Goal: Check status: Check status

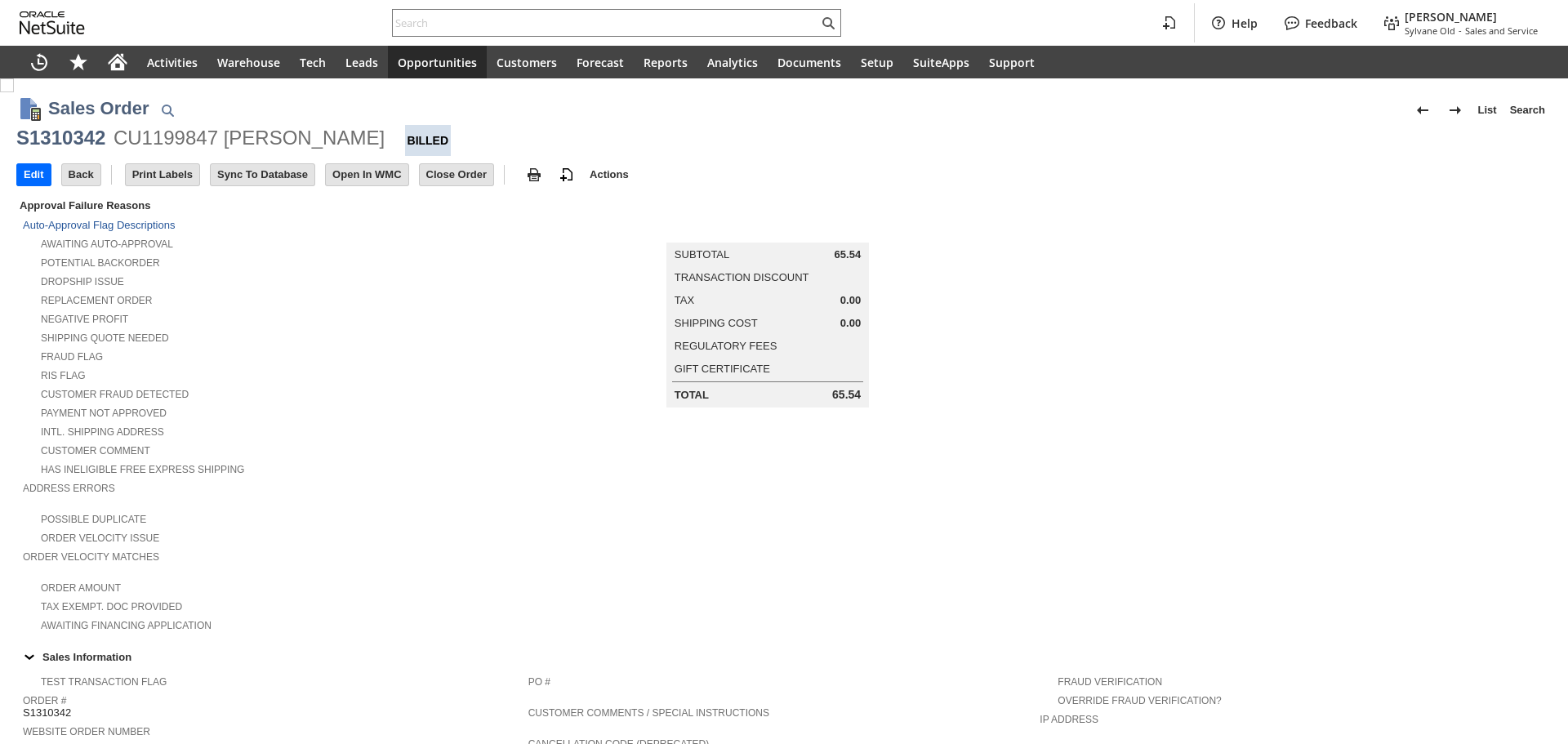
scroll to position [490, 0]
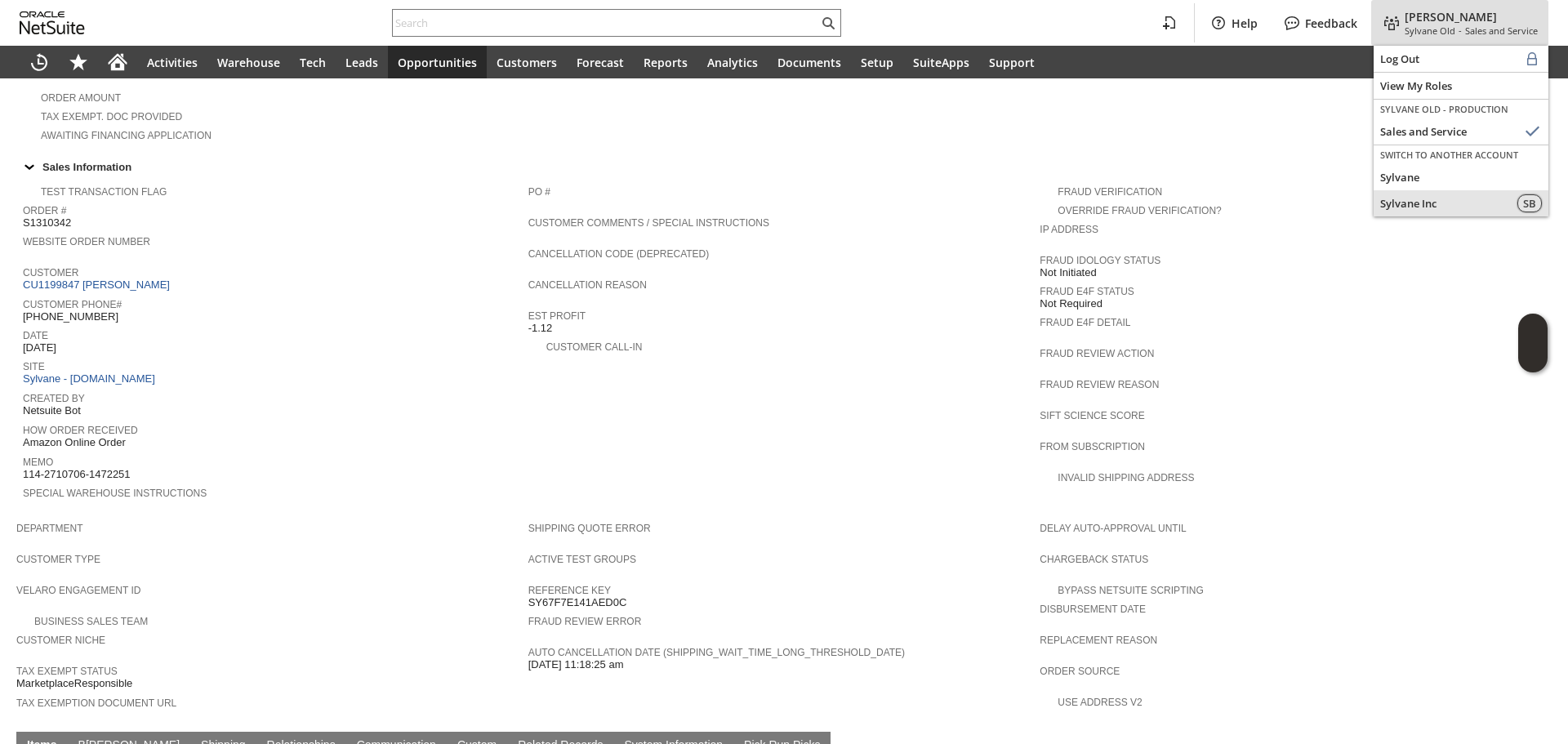
click at [1408, 176] on span "Sylvane" at bounding box center [1460, 177] width 161 height 14
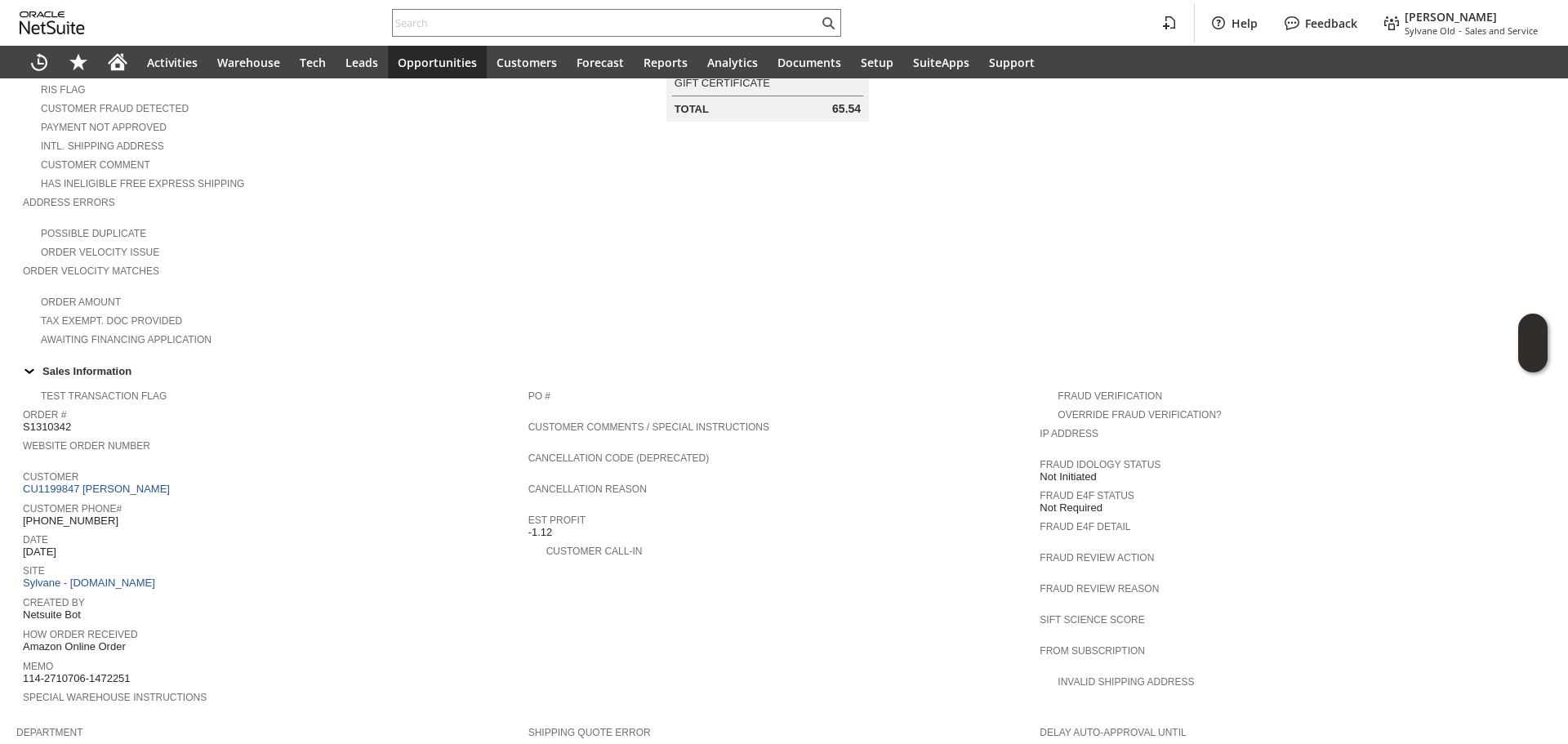
scroll to position [163, 0]
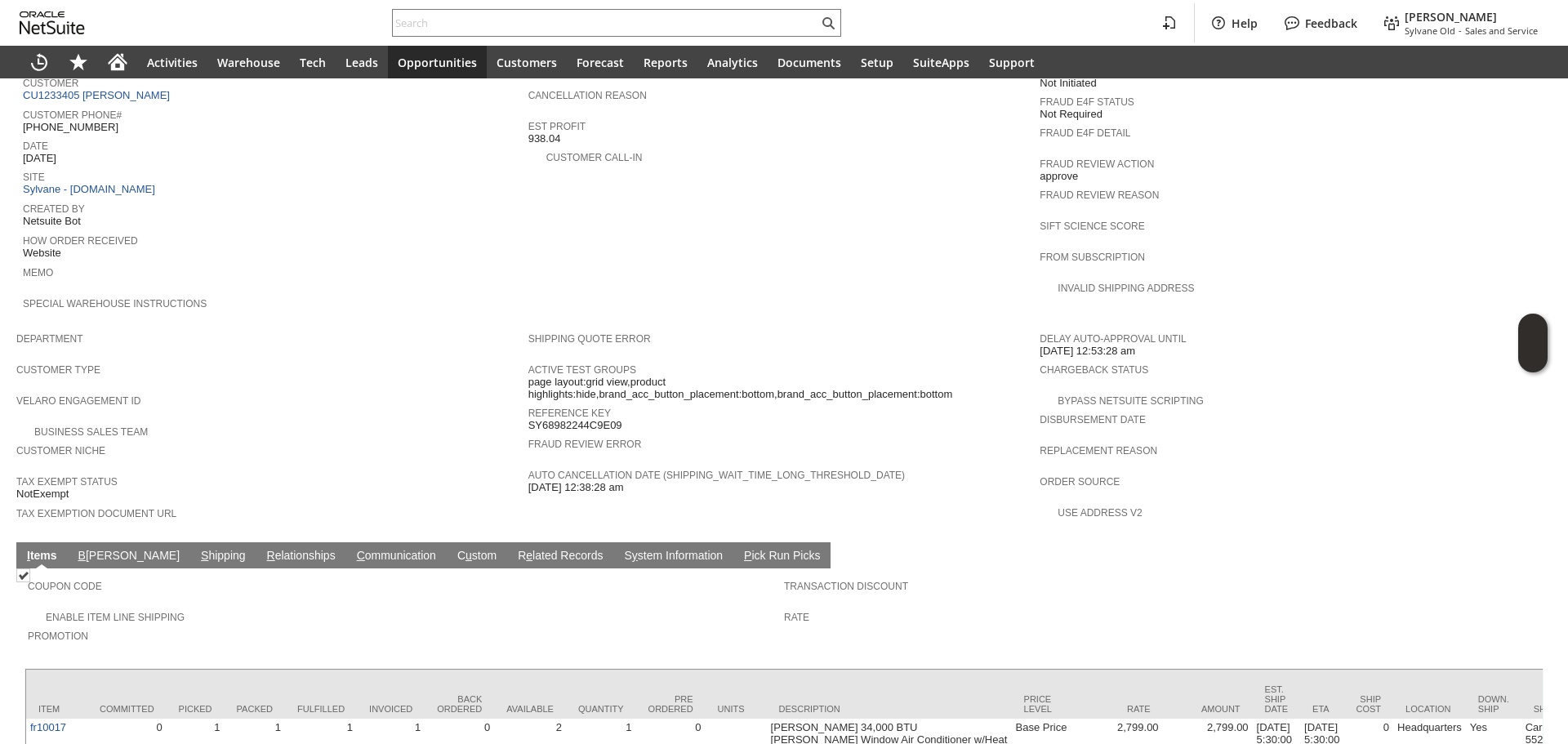
scroll to position [756, 0]
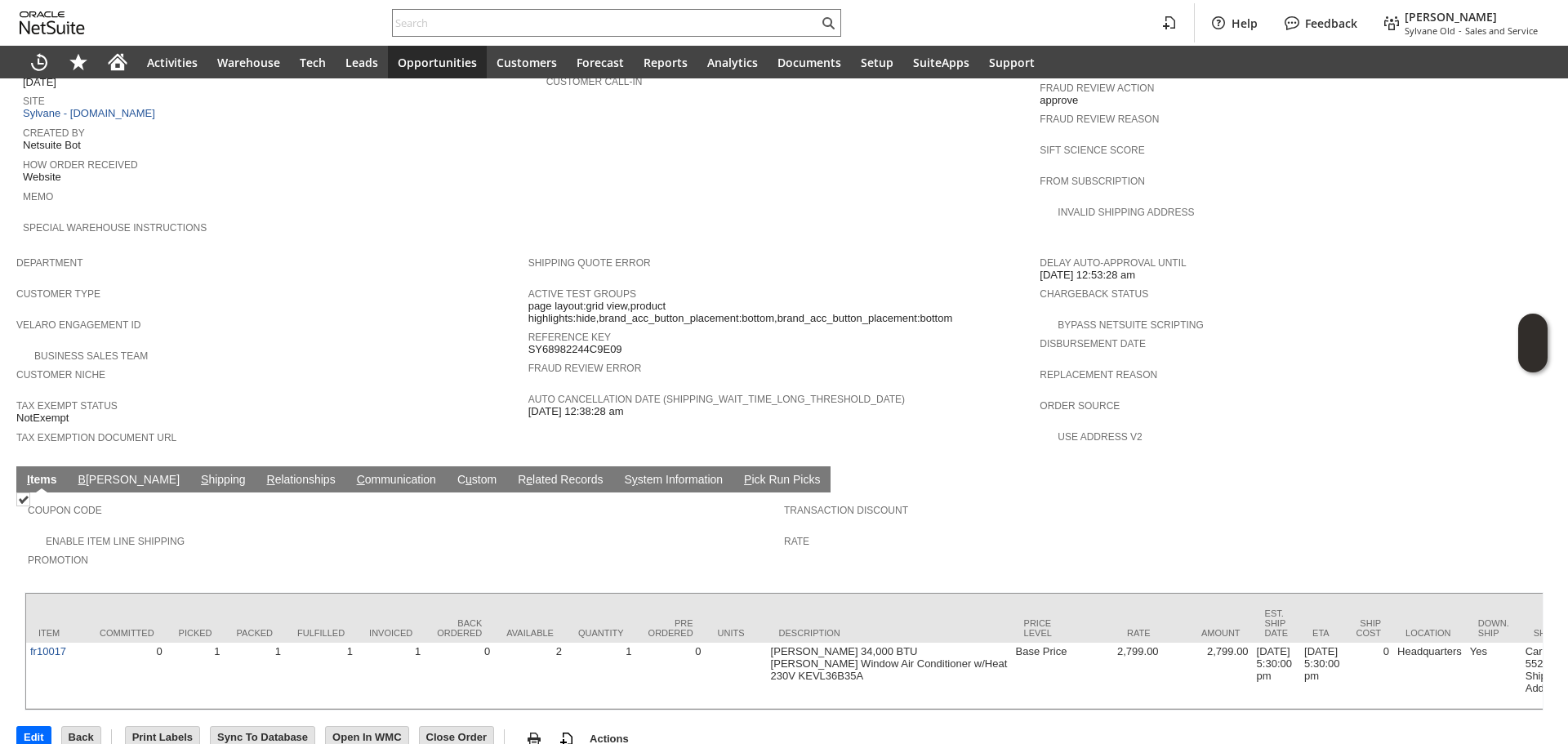
click at [197, 473] on link "S hipping" at bounding box center [224, 480] width 53 height 15
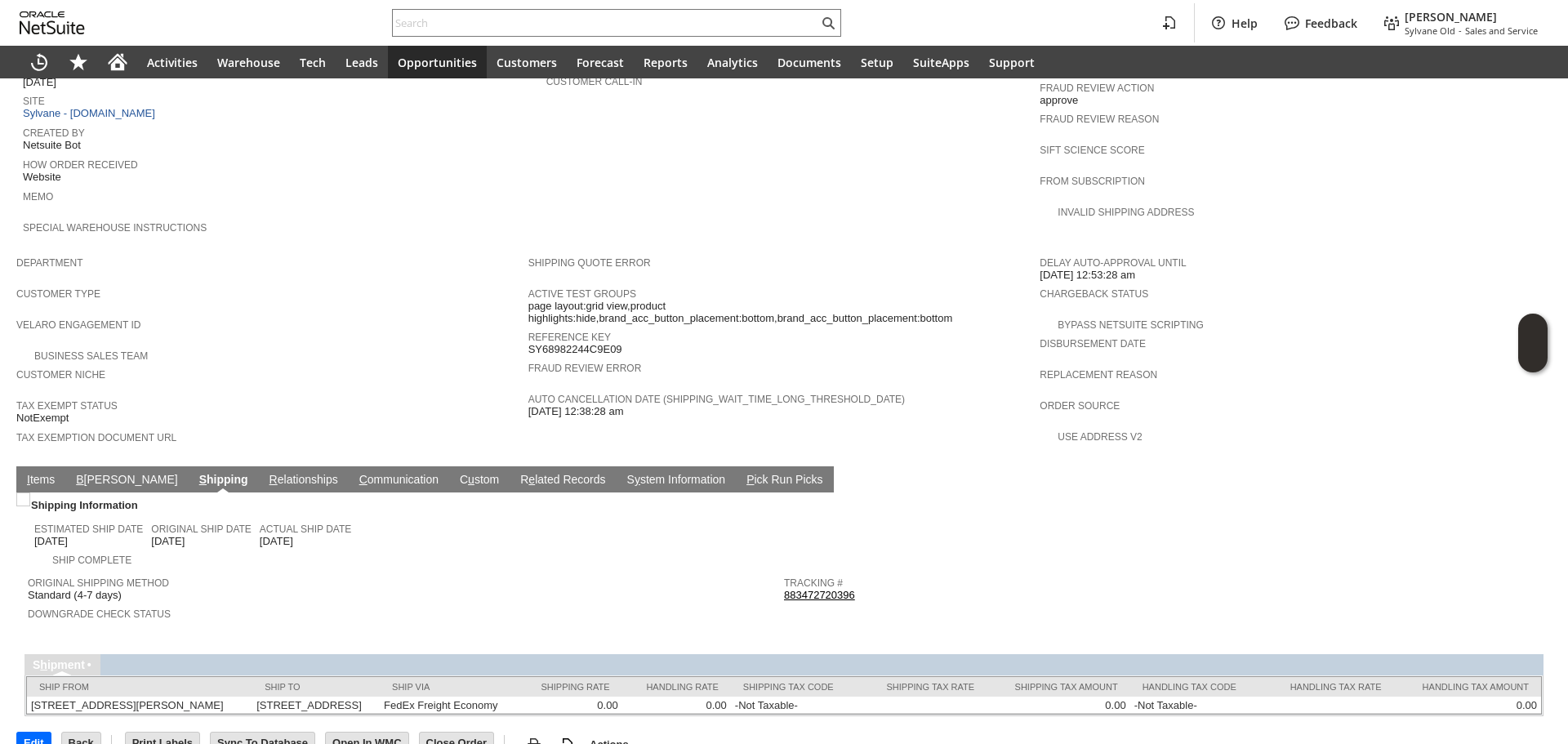
click at [39, 473] on link "I tems" at bounding box center [41, 480] width 36 height 15
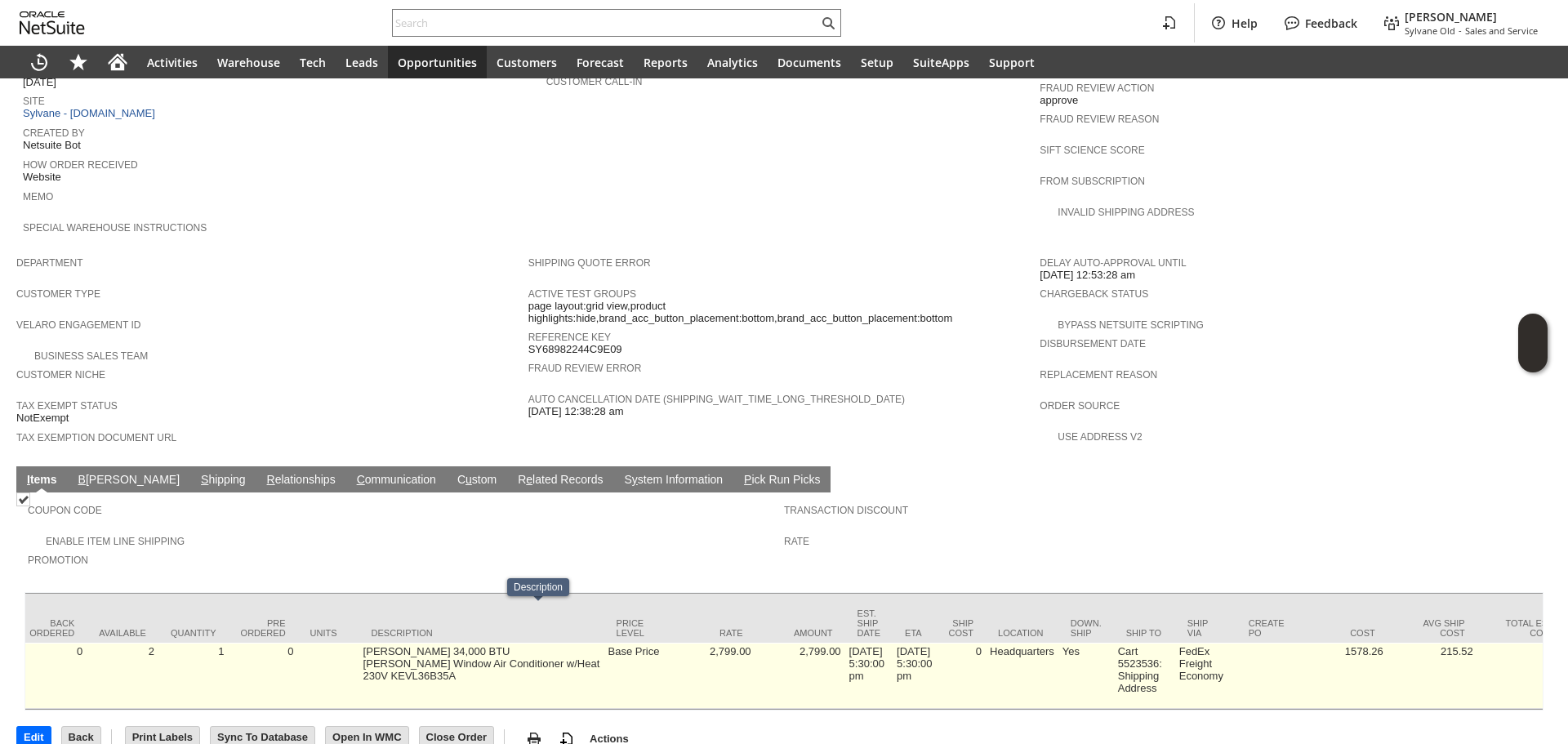
scroll to position [0, 454]
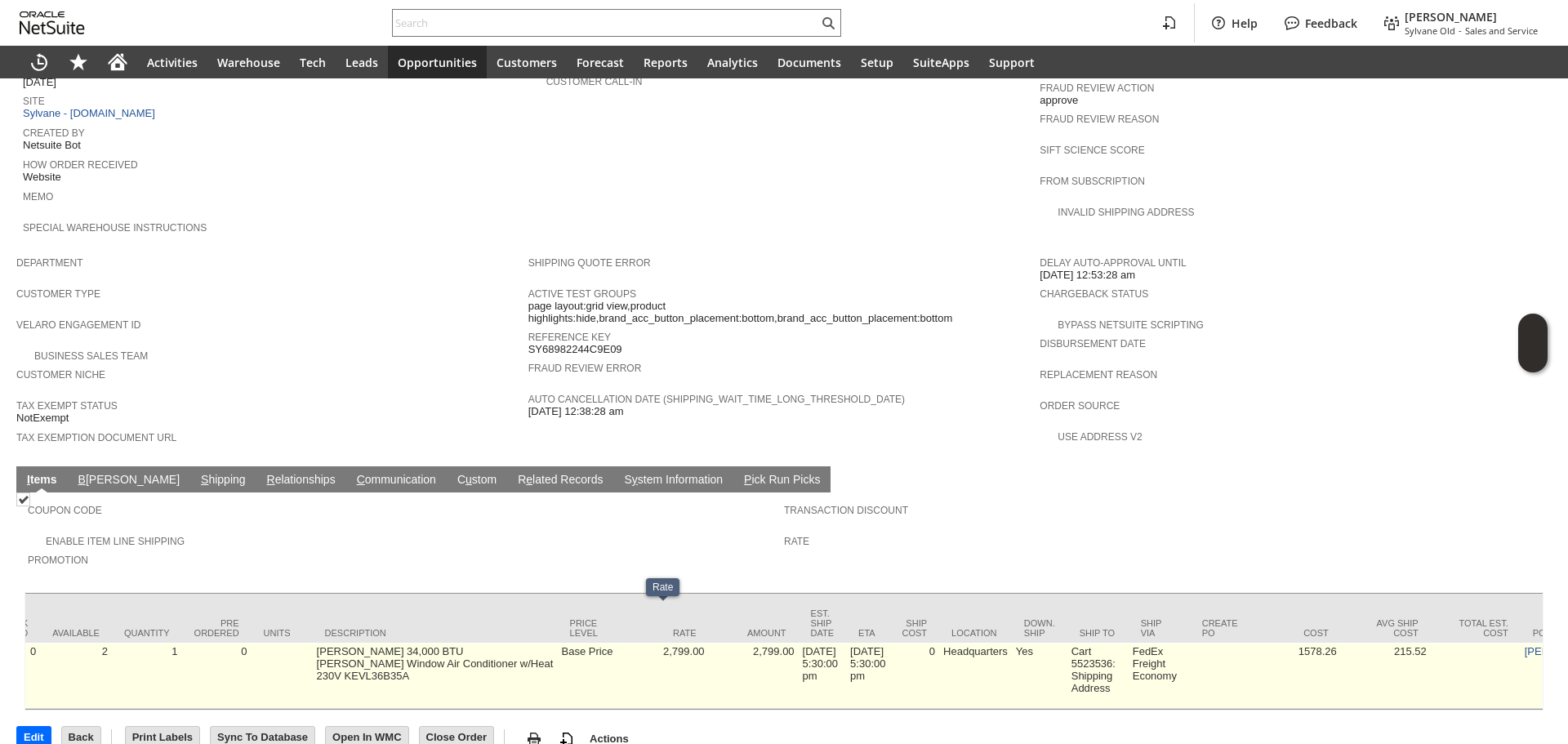
drag, startPoint x: 661, startPoint y: 636, endPoint x: 462, endPoint y: 625, distance: 199.3
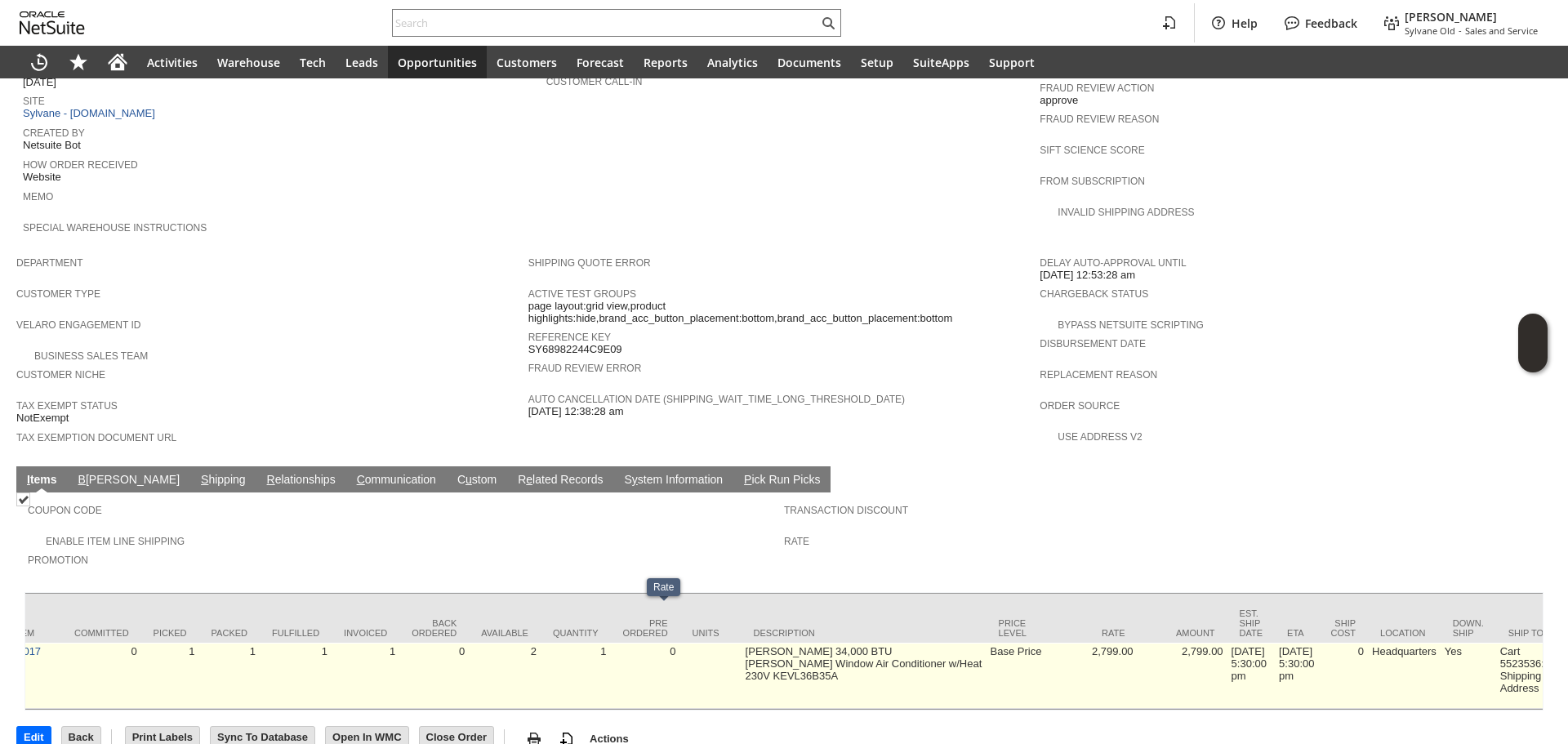
scroll to position [0, 0]
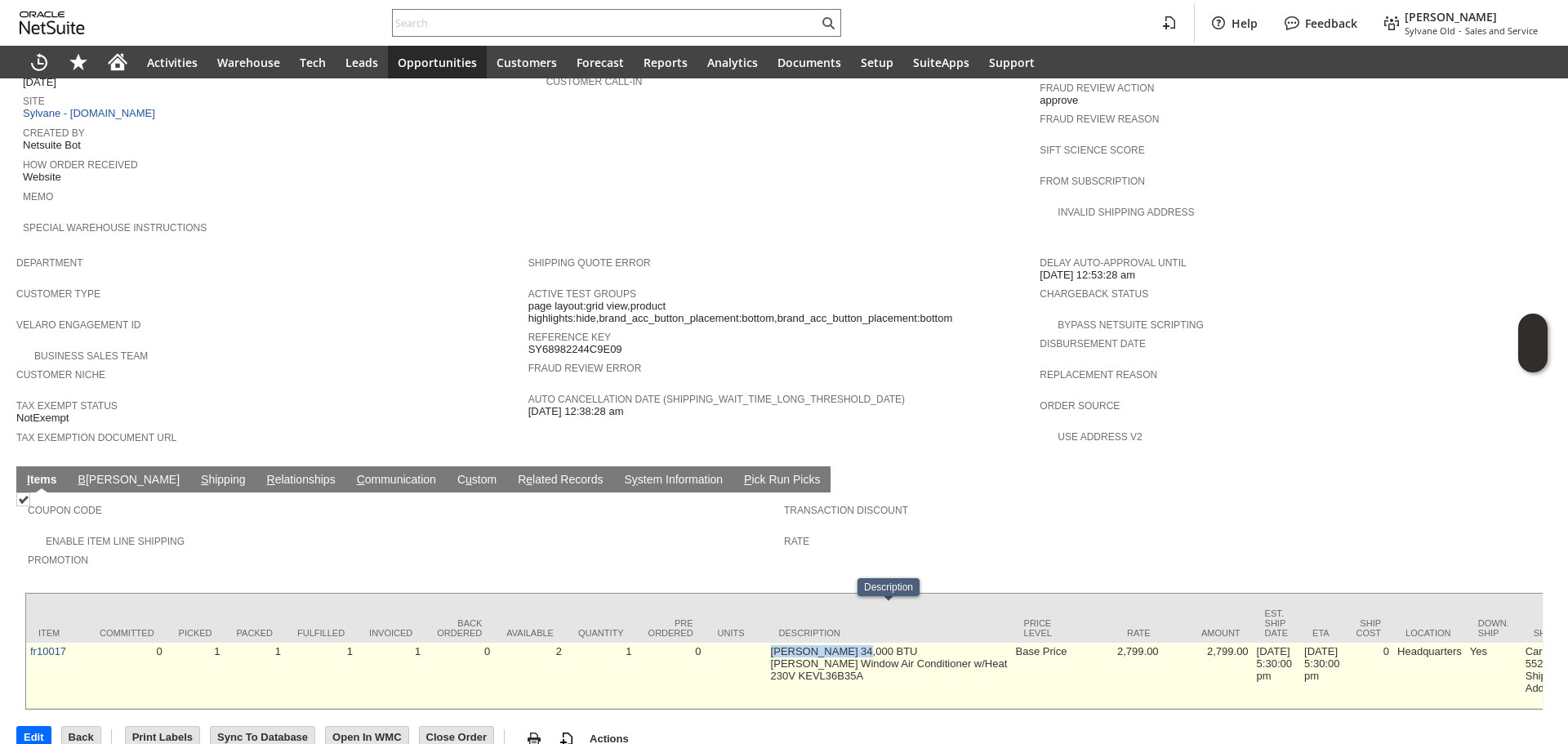
drag, startPoint x: 751, startPoint y: 612, endPoint x: 848, endPoint y: 614, distance: 97.0
click at [848, 642] on td "[PERSON_NAME] 34,000 BTU [PERSON_NAME] Window Air Conditioner w/Heat 230V KEVL3…" at bounding box center [889, 675] width 245 height 66
drag, startPoint x: 61, startPoint y: 621, endPoint x: 37, endPoint y: 622, distance: 24.0
click at [37, 642] on td "fr10017" at bounding box center [56, 675] width 62 height 66
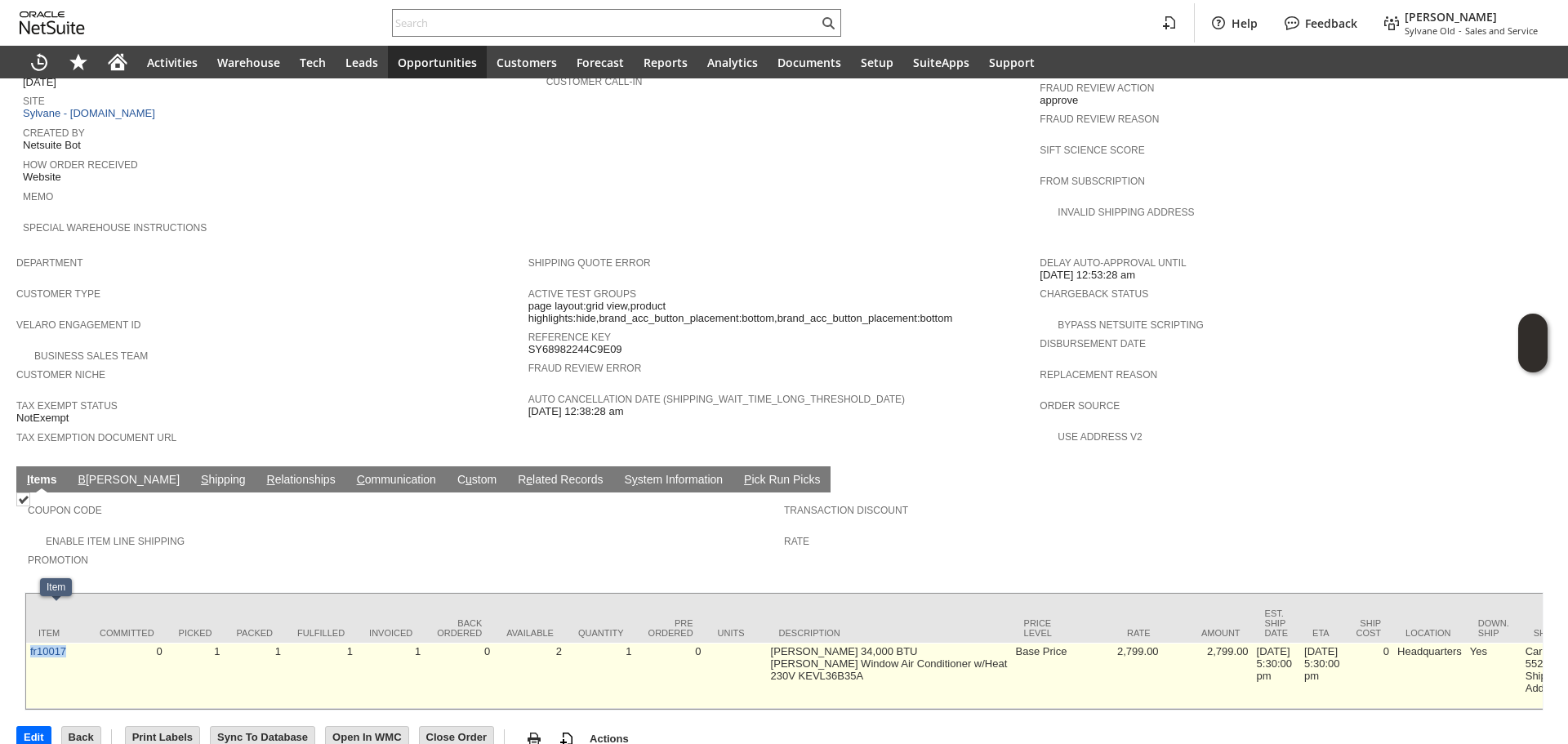
copy link "fr10017"
drag, startPoint x: 68, startPoint y: 628, endPoint x: 27, endPoint y: 627, distance: 41.0
click at [27, 642] on td "fr10017" at bounding box center [56, 675] width 62 height 66
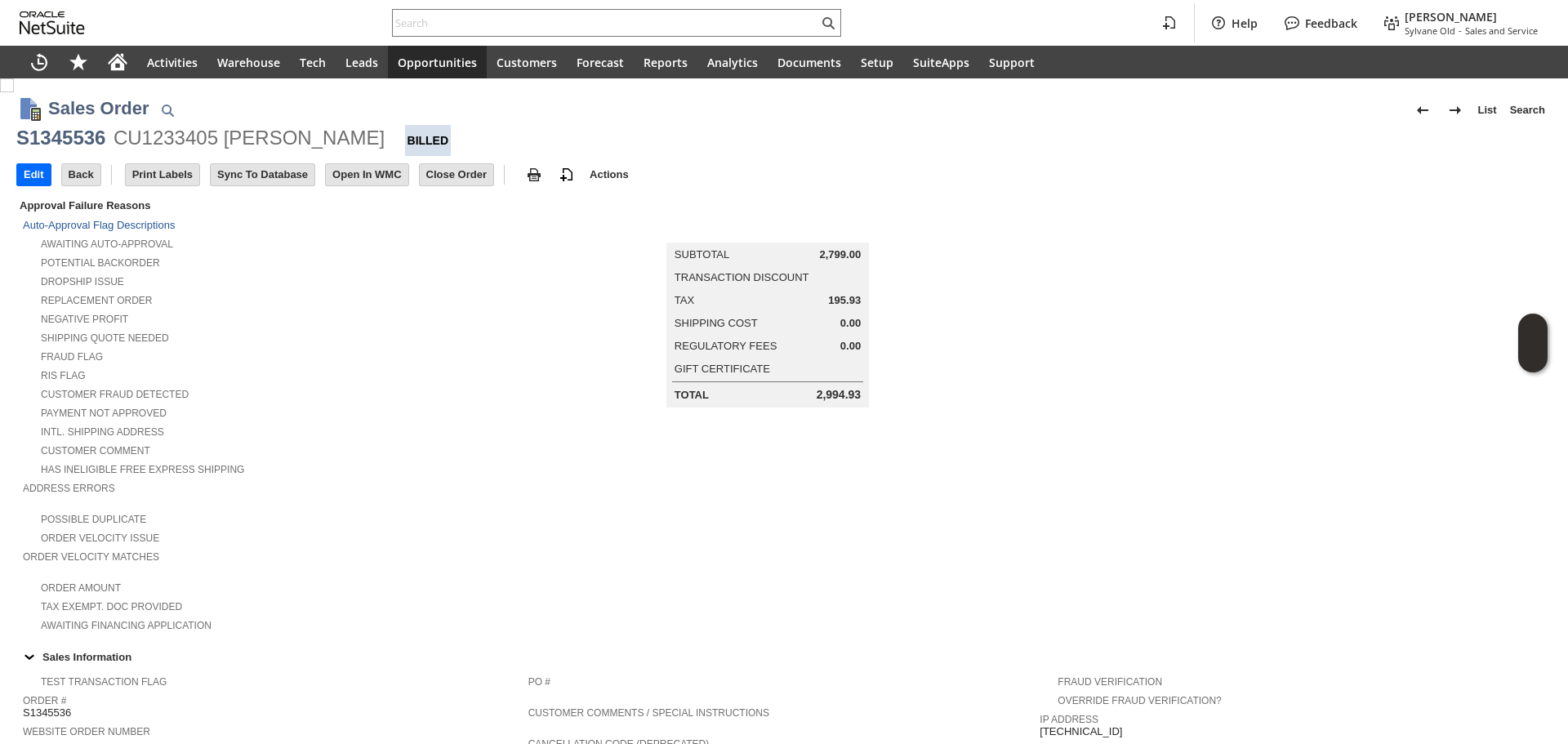
click at [31, 142] on div "S1345536" at bounding box center [61, 137] width 89 height 26
click at [96, 142] on div "S1345536" at bounding box center [61, 137] width 89 height 26
click at [57, 144] on div "S1345536" at bounding box center [61, 137] width 89 height 26
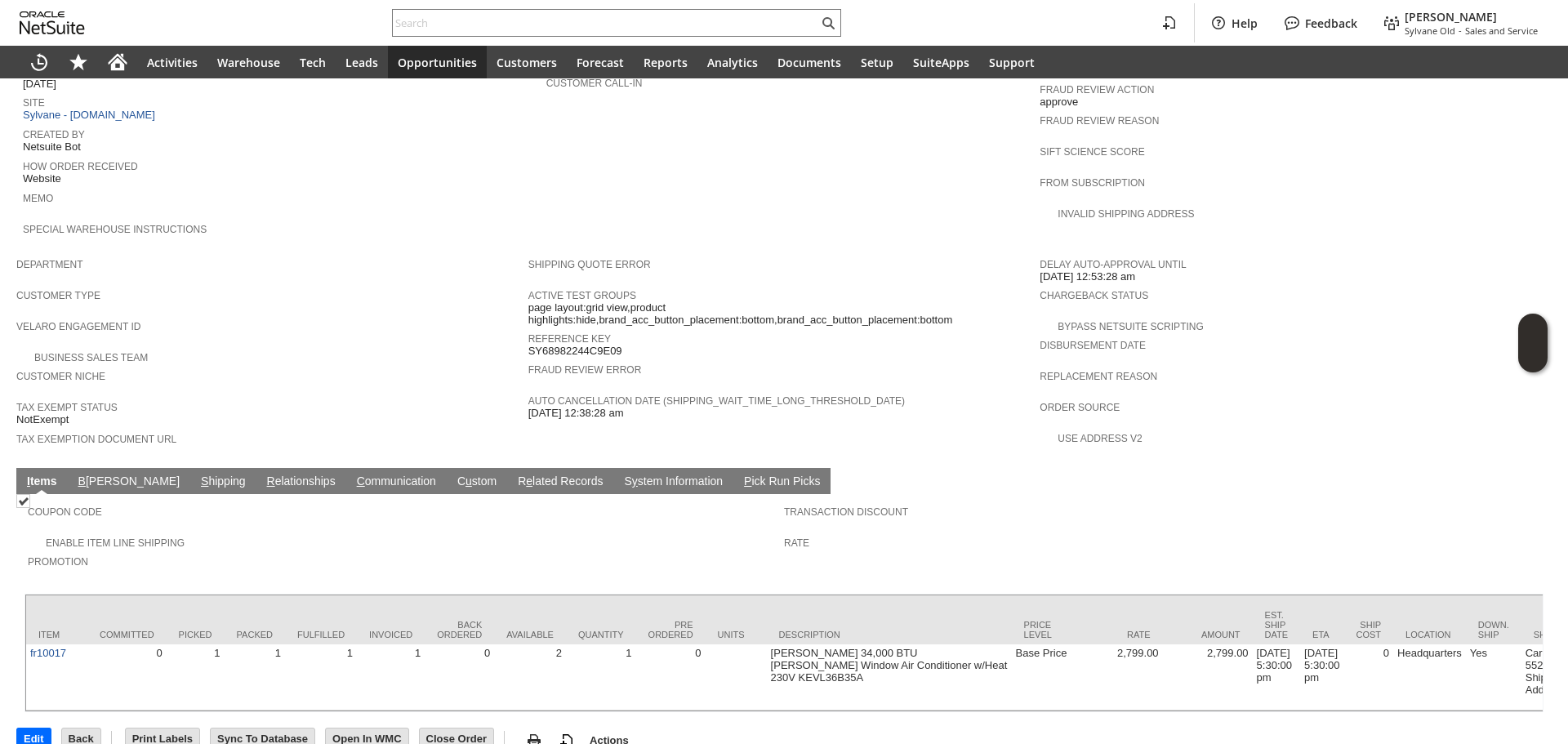
scroll to position [756, 0]
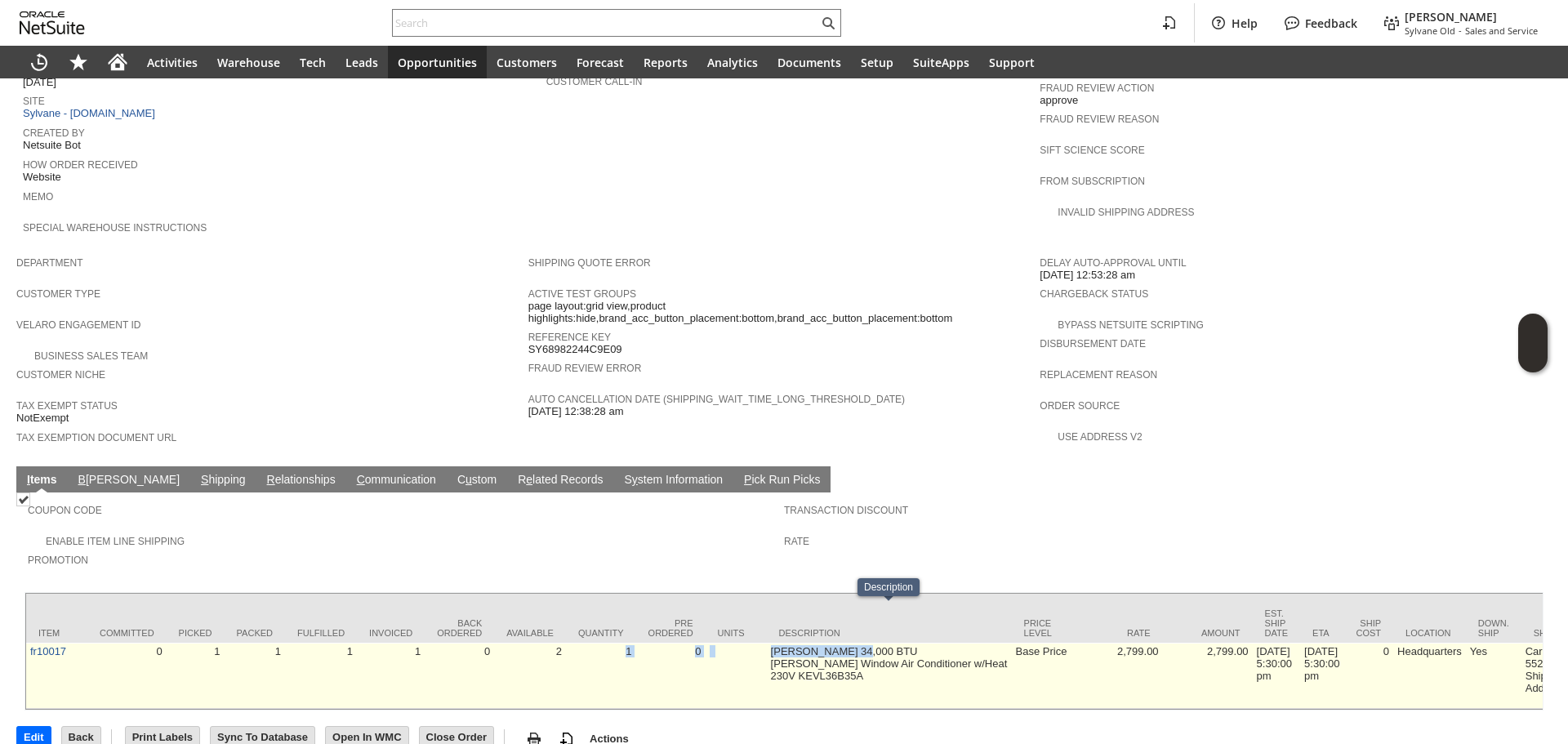
drag, startPoint x: 729, startPoint y: 608, endPoint x: 849, endPoint y: 613, distance: 120.1
click at [849, 642] on td "[PERSON_NAME] 34,000 BTU [PERSON_NAME] Window Air Conditioner w/Heat 230V KEVL3…" at bounding box center [889, 675] width 245 height 66
drag, startPoint x: 748, startPoint y: 617, endPoint x: 906, endPoint y: 633, distance: 158.8
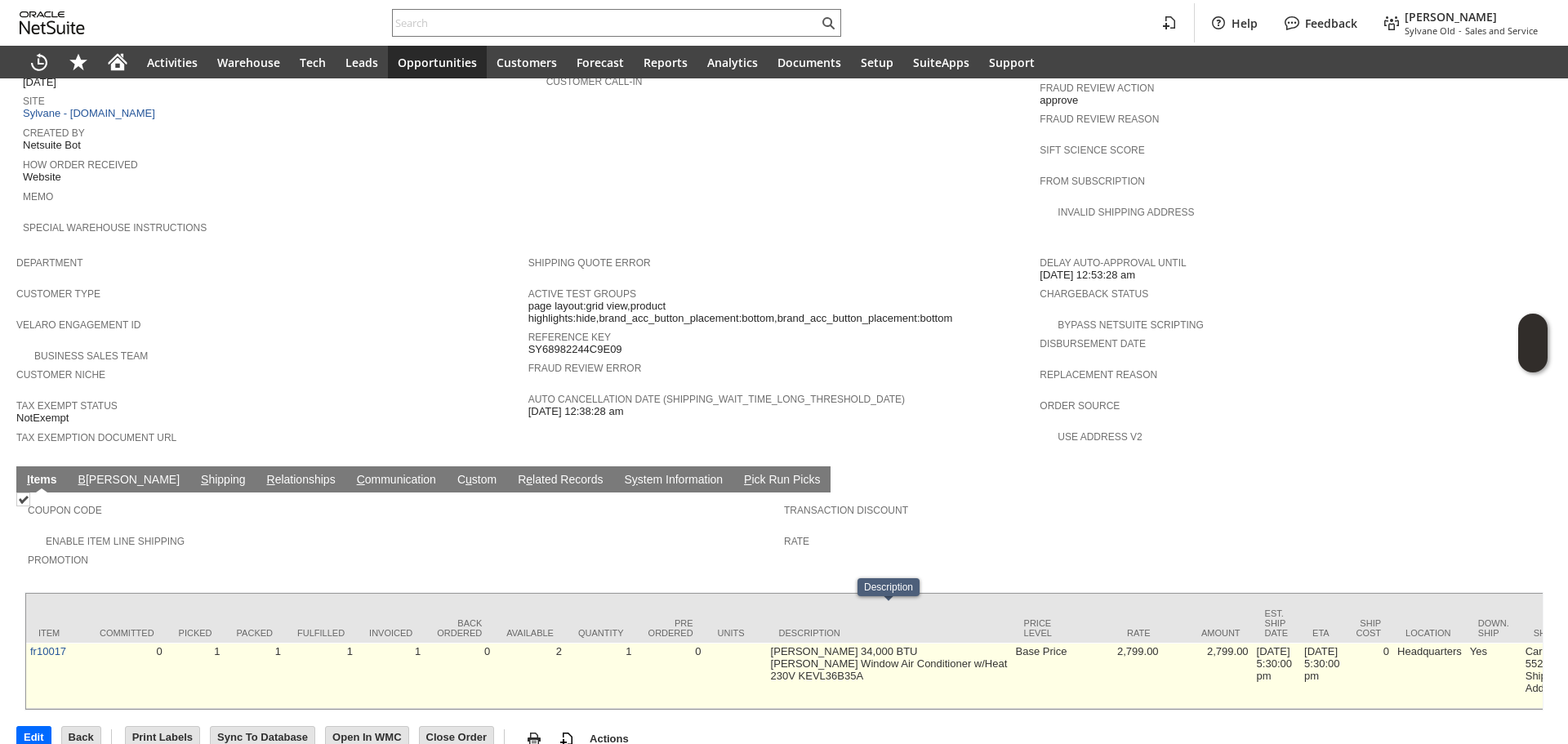
click at [974, 642] on td "[PERSON_NAME] 34,000 BTU [PERSON_NAME] Window Air Conditioner w/Heat 230V KEVL3…" at bounding box center [889, 675] width 245 height 66
drag, startPoint x: 960, startPoint y: 633, endPoint x: 771, endPoint y: 613, distance: 190.1
click at [771, 642] on td "[PERSON_NAME] 34,000 BTU [PERSON_NAME] Window Air Conditioner w/Heat 230V KEVL3…" at bounding box center [889, 675] width 245 height 66
drag, startPoint x: 771, startPoint y: 613, endPoint x: 929, endPoint y: 633, distance: 159.3
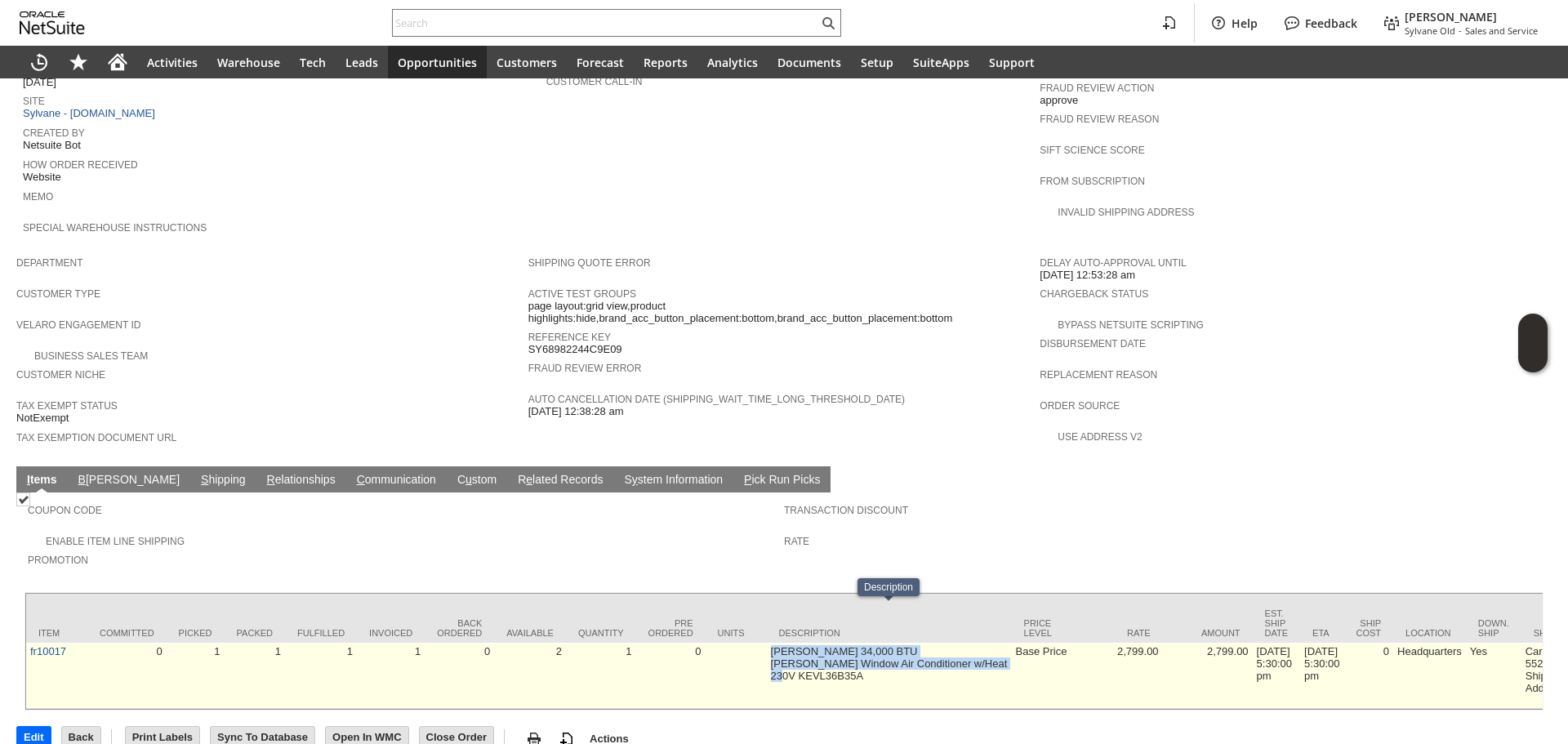
click at [929, 642] on td "[PERSON_NAME] 34,000 BTU [PERSON_NAME] Window Air Conditioner w/Heat 230V KEVL3…" at bounding box center [889, 675] width 245 height 66
click at [918, 632] on div at bounding box center [918, 632] width 0 height 0
click at [927, 642] on td "[PERSON_NAME] 34,000 BTU [PERSON_NAME] Window Air Conditioner w/Heat 230V KEVL3…" at bounding box center [889, 675] width 245 height 66
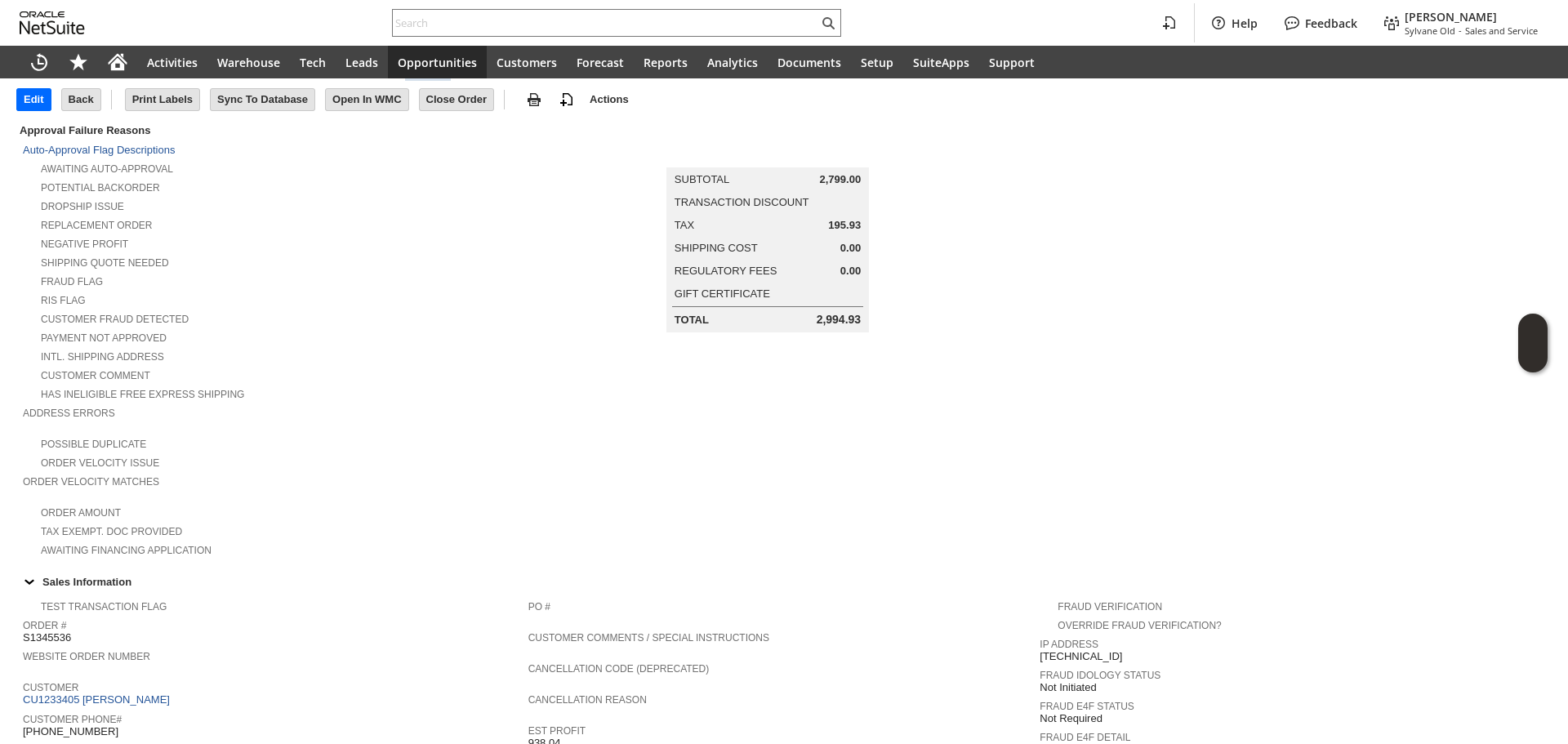
scroll to position [0, 0]
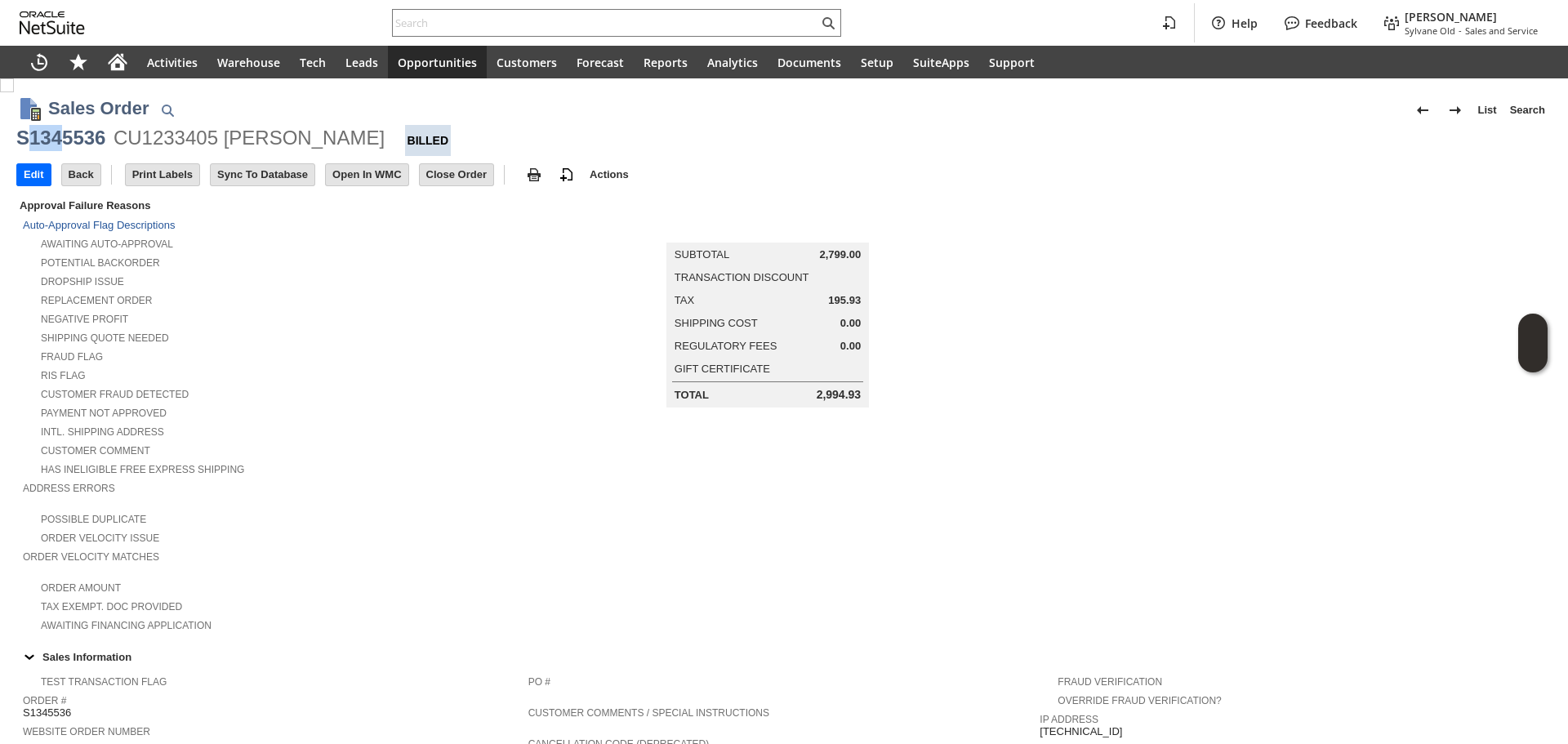
drag, startPoint x: 32, startPoint y: 135, endPoint x: 59, endPoint y: 145, distance: 28.8
click at [59, 145] on div "S1345536" at bounding box center [61, 137] width 89 height 26
drag, startPoint x: 62, startPoint y: 146, endPoint x: 82, endPoint y: 142, distance: 20.4
click at [82, 142] on div "S1345536" at bounding box center [61, 137] width 89 height 26
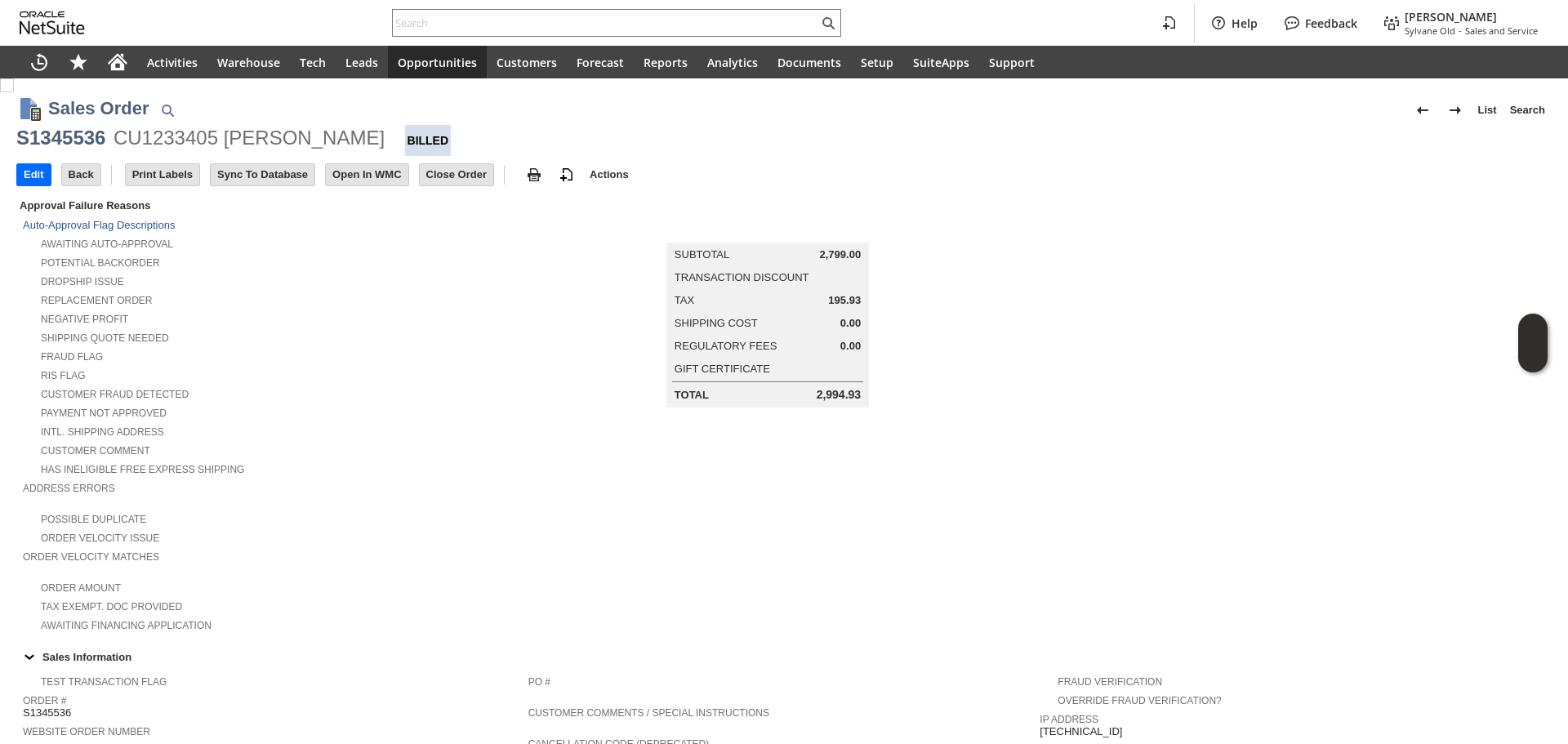
click at [398, 403] on div "Payment not approved" at bounding box center [275, 411] width 505 height 17
drag, startPoint x: 63, startPoint y: 139, endPoint x: 89, endPoint y: 142, distance: 26.2
click at [89, 142] on div "S1345536" at bounding box center [61, 137] width 89 height 26
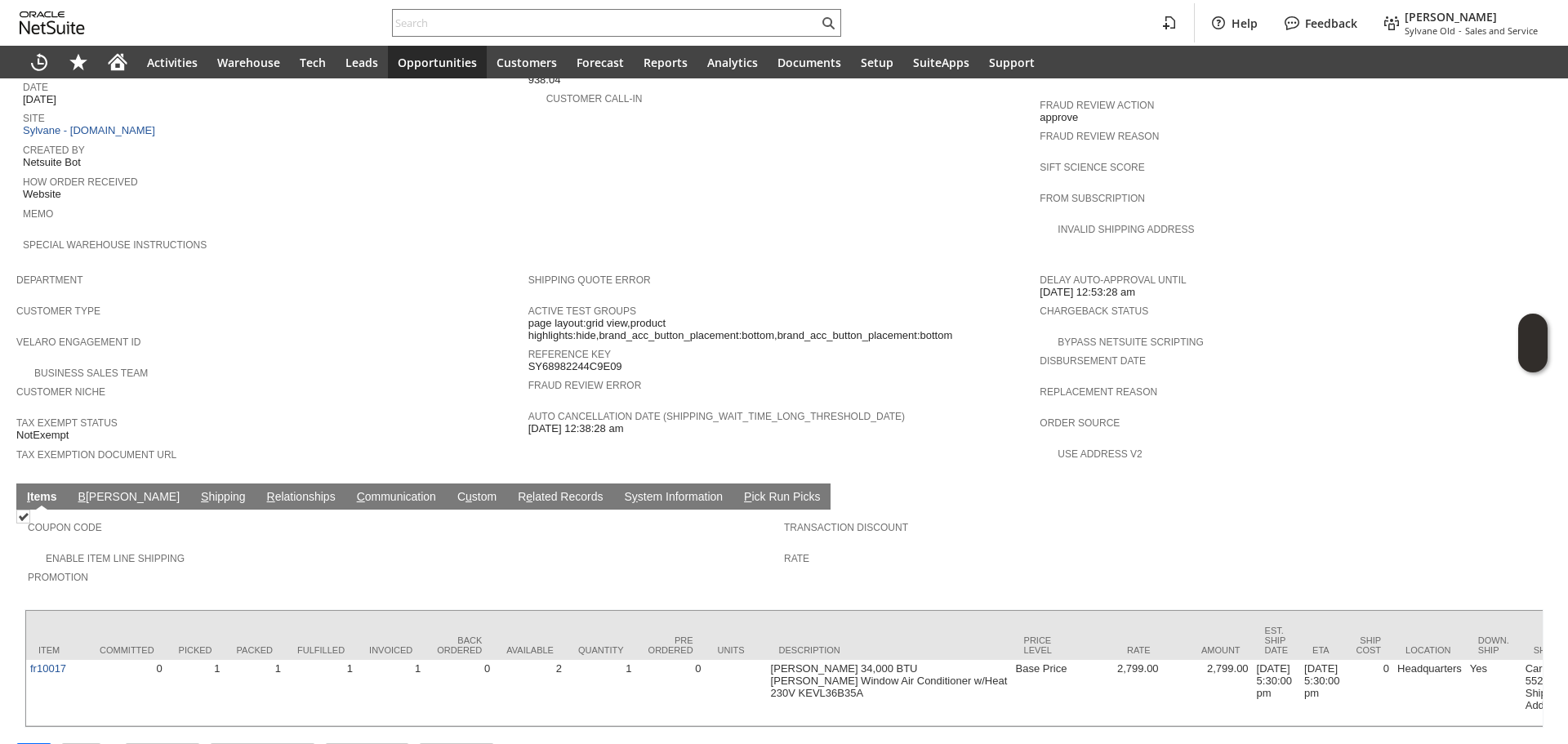
scroll to position [756, 0]
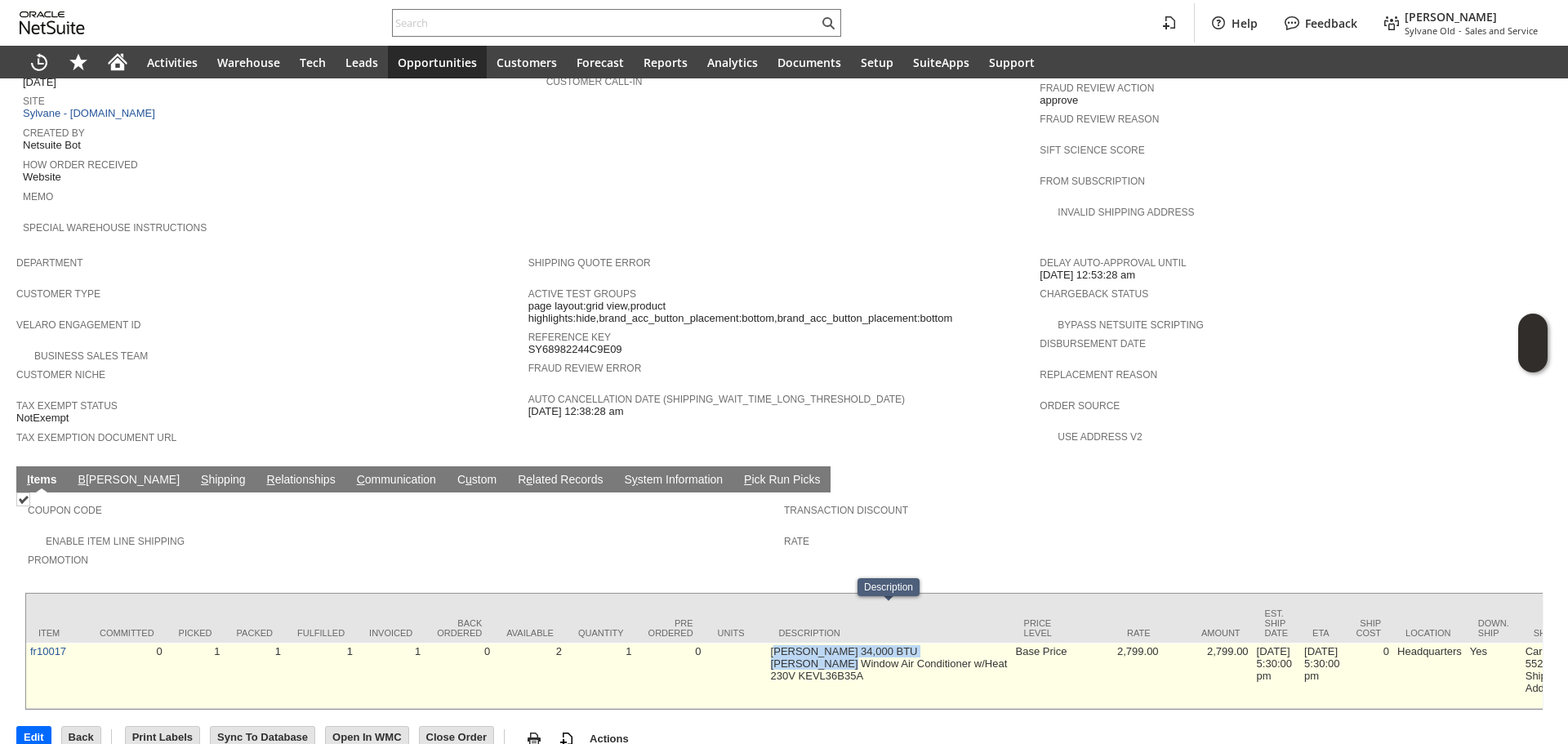
drag, startPoint x: 775, startPoint y: 611, endPoint x: 776, endPoint y: 624, distance: 13.0
click at [776, 642] on td "[PERSON_NAME] 34,000 BTU [PERSON_NAME] Window Air Conditioner w/Heat 230V KEVL3…" at bounding box center [889, 675] width 245 height 66
drag, startPoint x: 792, startPoint y: 636, endPoint x: 792, endPoint y: 622, distance: 14.0
click at [793, 642] on td "[PERSON_NAME] 34,000 BTU [PERSON_NAME] Window Air Conditioner w/Heat 230V KEVL3…" at bounding box center [889, 675] width 245 height 66
drag, startPoint x: 785, startPoint y: 619, endPoint x: 785, endPoint y: 634, distance: 15.0
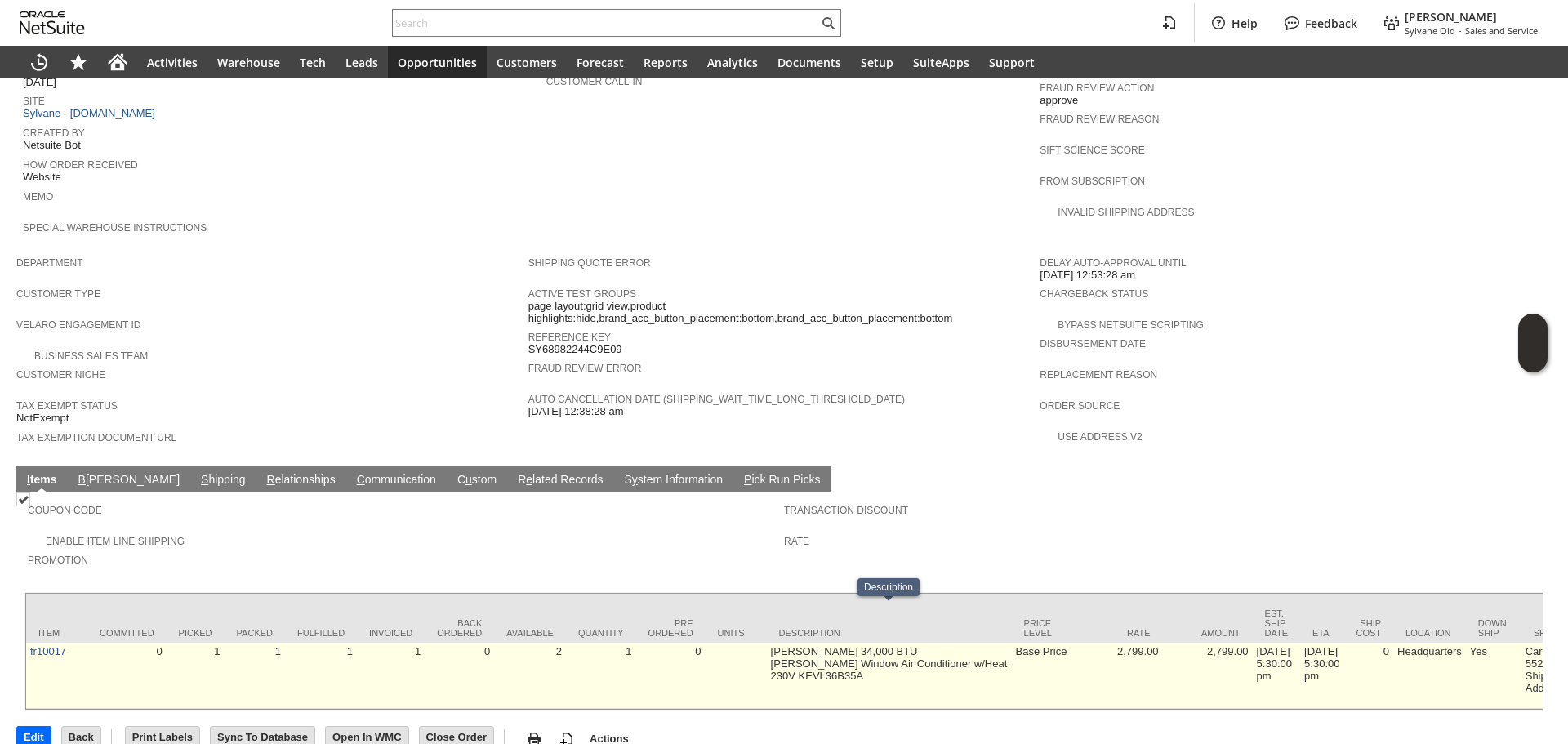
click at [785, 642] on td "[PERSON_NAME] 34,000 BTU [PERSON_NAME] Window Air Conditioner w/Heat 230V KEVL3…" at bounding box center [889, 675] width 245 height 66
click at [782, 642] on td "[PERSON_NAME] 34,000 BTU [PERSON_NAME] Window Air Conditioner w/Heat 230V KEVL3…" at bounding box center [889, 675] width 245 height 66
drag, startPoint x: 931, startPoint y: 617, endPoint x: 787, endPoint y: 612, distance: 144.1
click at [787, 642] on td "[PERSON_NAME] 34,000 BTU [PERSON_NAME] Window Air Conditioner w/Heat 230V KEVL3…" at bounding box center [889, 675] width 245 height 66
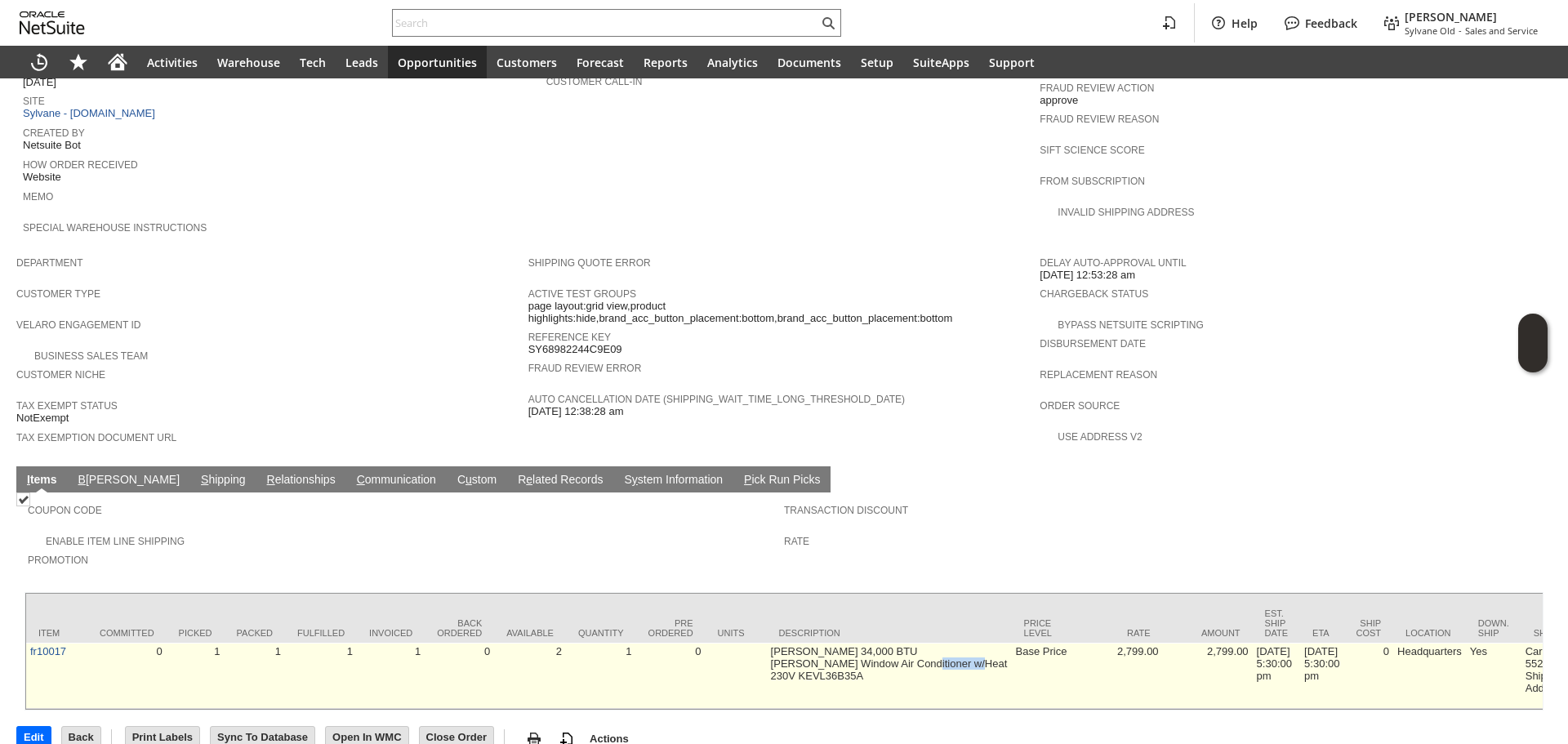
click at [918, 642] on td "[PERSON_NAME] 34,000 BTU [PERSON_NAME] Window Air Conditioner w/Heat 230V KEVL3…" at bounding box center [889, 675] width 245 height 66
click at [932, 642] on td "[PERSON_NAME] 34,000 BTU [PERSON_NAME] Window Air Conditioner w/Heat 230V KEVL3…" at bounding box center [889, 675] width 245 height 66
click at [935, 642] on td "[PERSON_NAME] 34,000 BTU [PERSON_NAME] Window Air Conditioner w/Heat 230V KEVL3…" at bounding box center [889, 675] width 245 height 66
click at [939, 642] on td "[PERSON_NAME] 34,000 BTU [PERSON_NAME] Window Air Conditioner w/Heat 230V KEVL3…" at bounding box center [889, 675] width 245 height 66
